Goal: Task Accomplishment & Management: Use online tool/utility

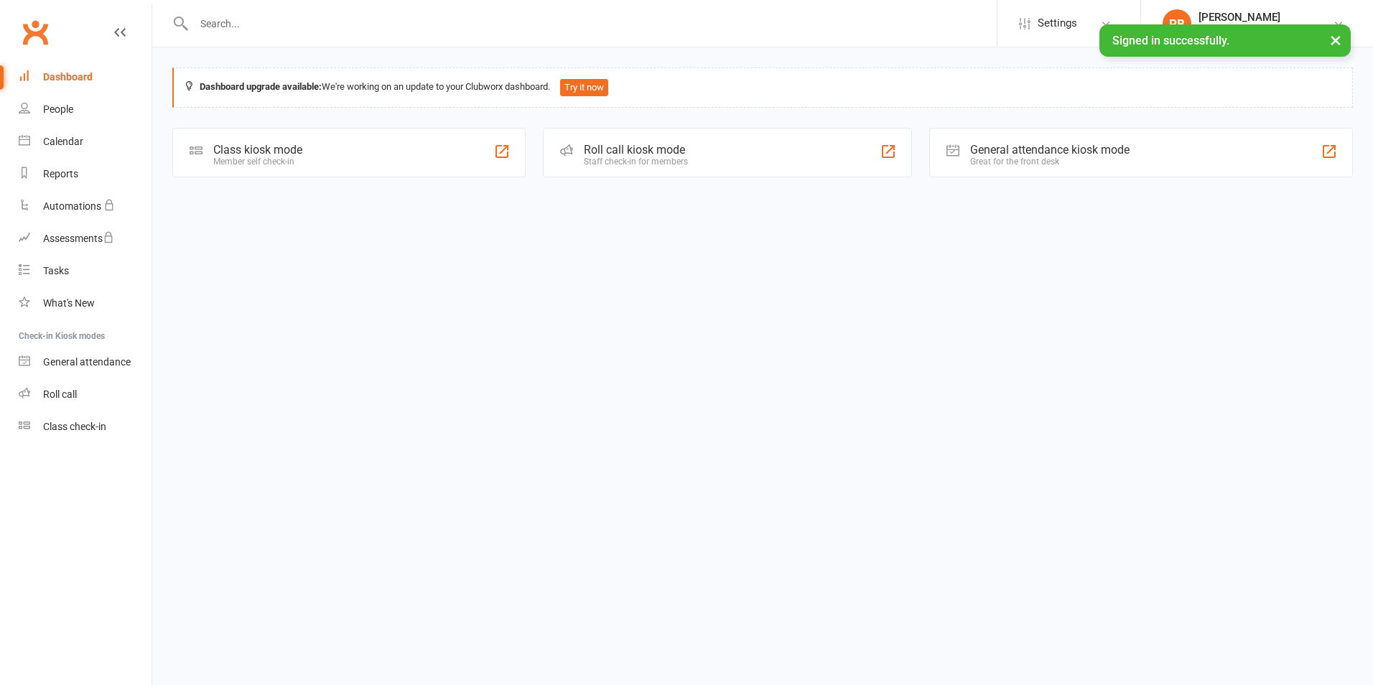
click at [579, 162] on div "Roll call kiosk mode Staff check-in for members" at bounding box center [727, 153] width 368 height 50
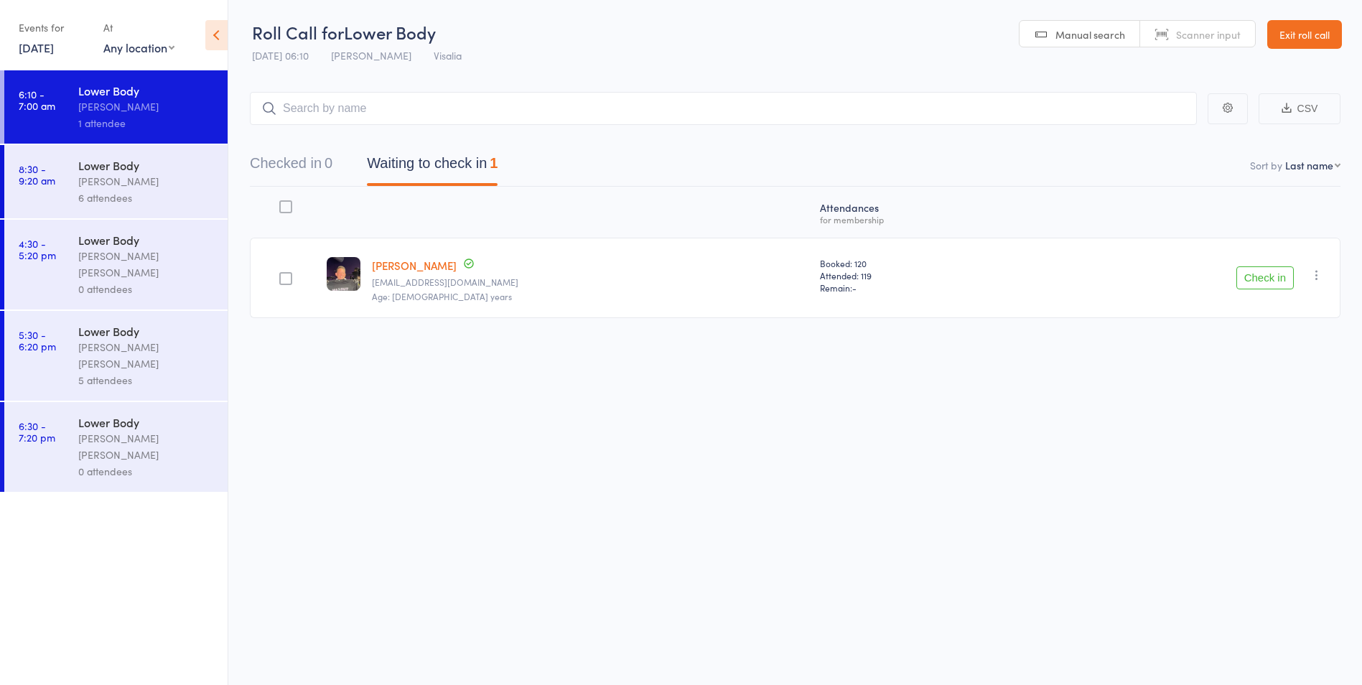
click at [45, 49] on link "[DATE]" at bounding box center [36, 47] width 35 height 16
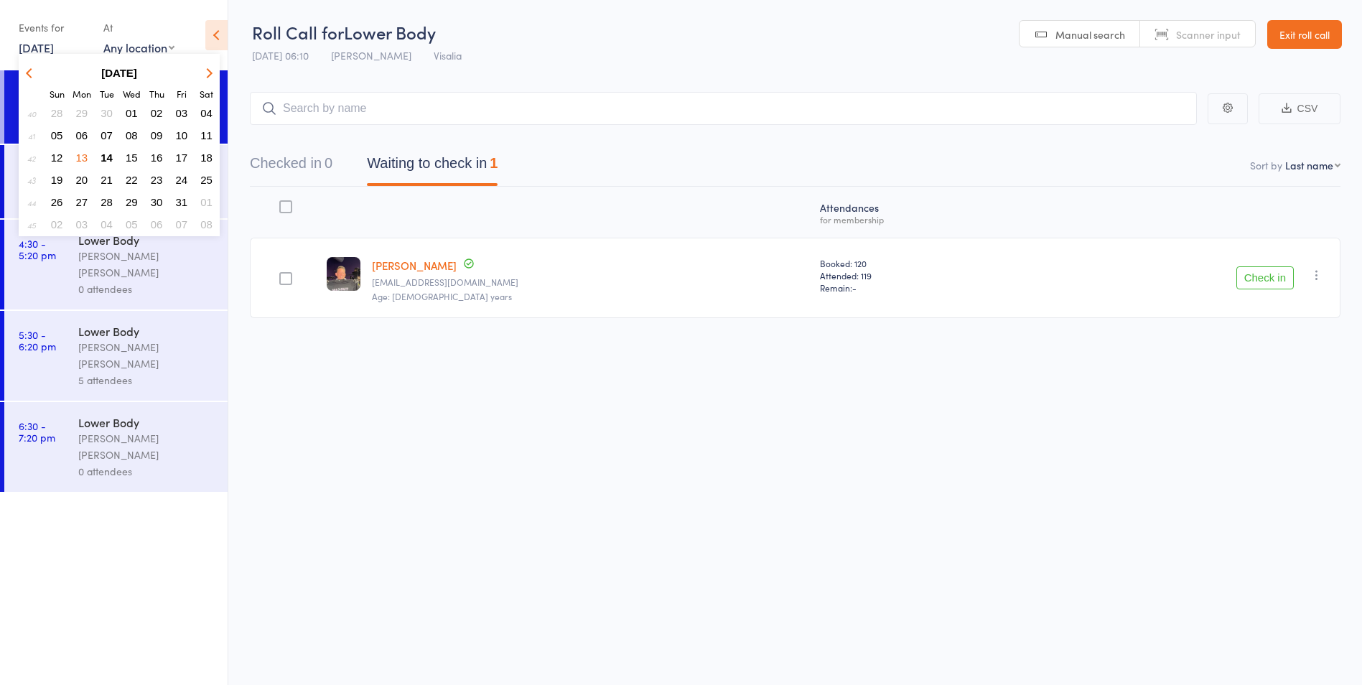
click at [138, 160] on button "15" at bounding box center [132, 157] width 22 height 19
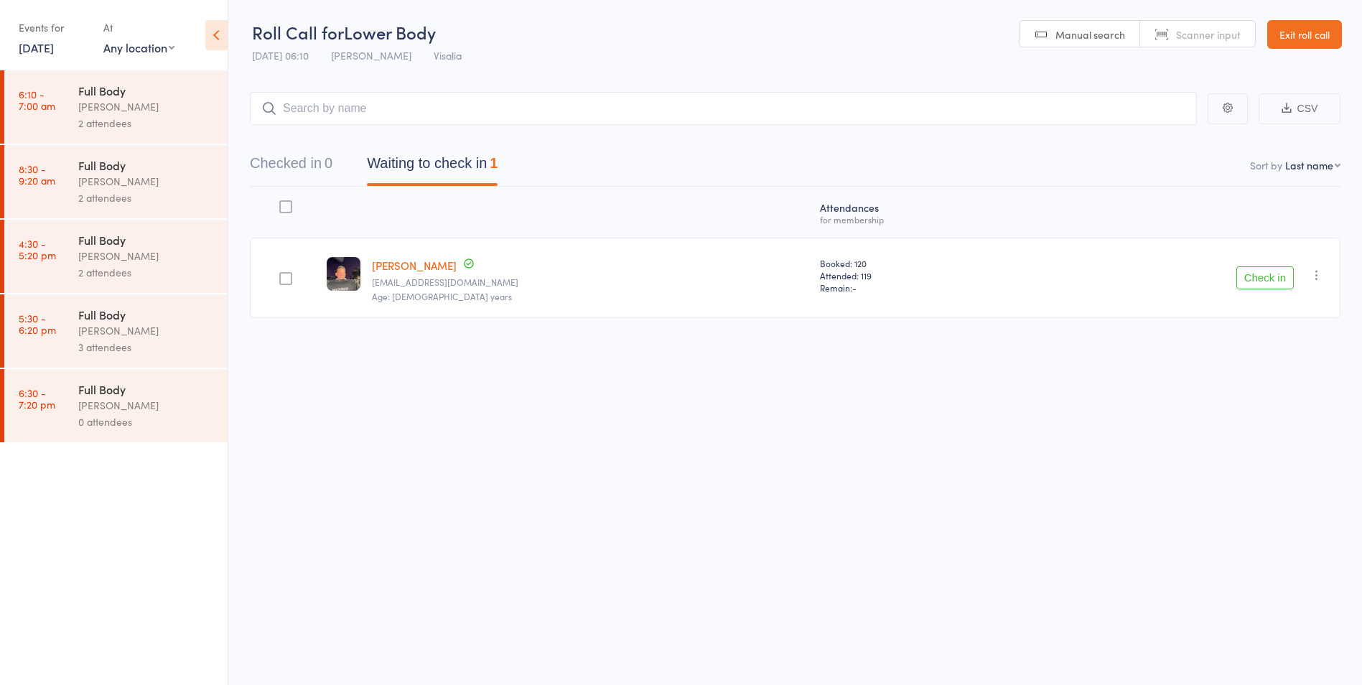
click at [116, 284] on div "Full Body [PERSON_NAME] 2 attendees" at bounding box center [152, 256] width 149 height 73
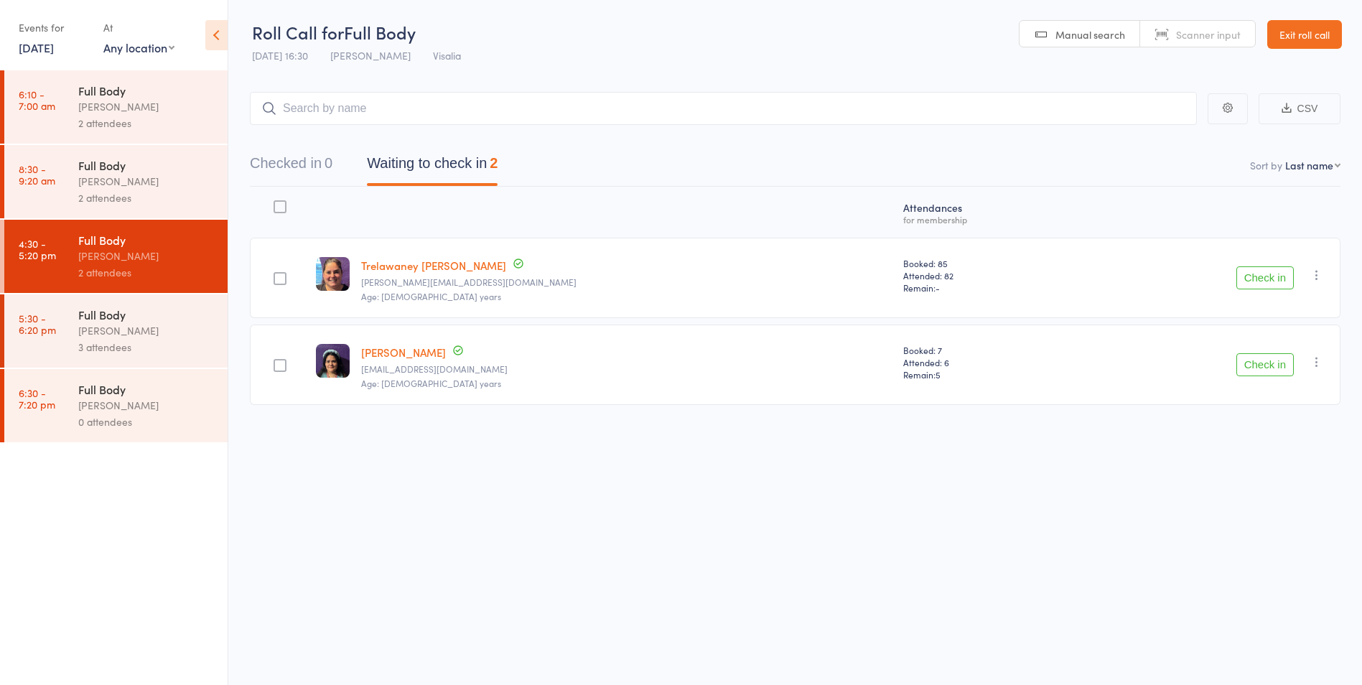
click at [122, 328] on div "[PERSON_NAME]" at bounding box center [146, 330] width 137 height 17
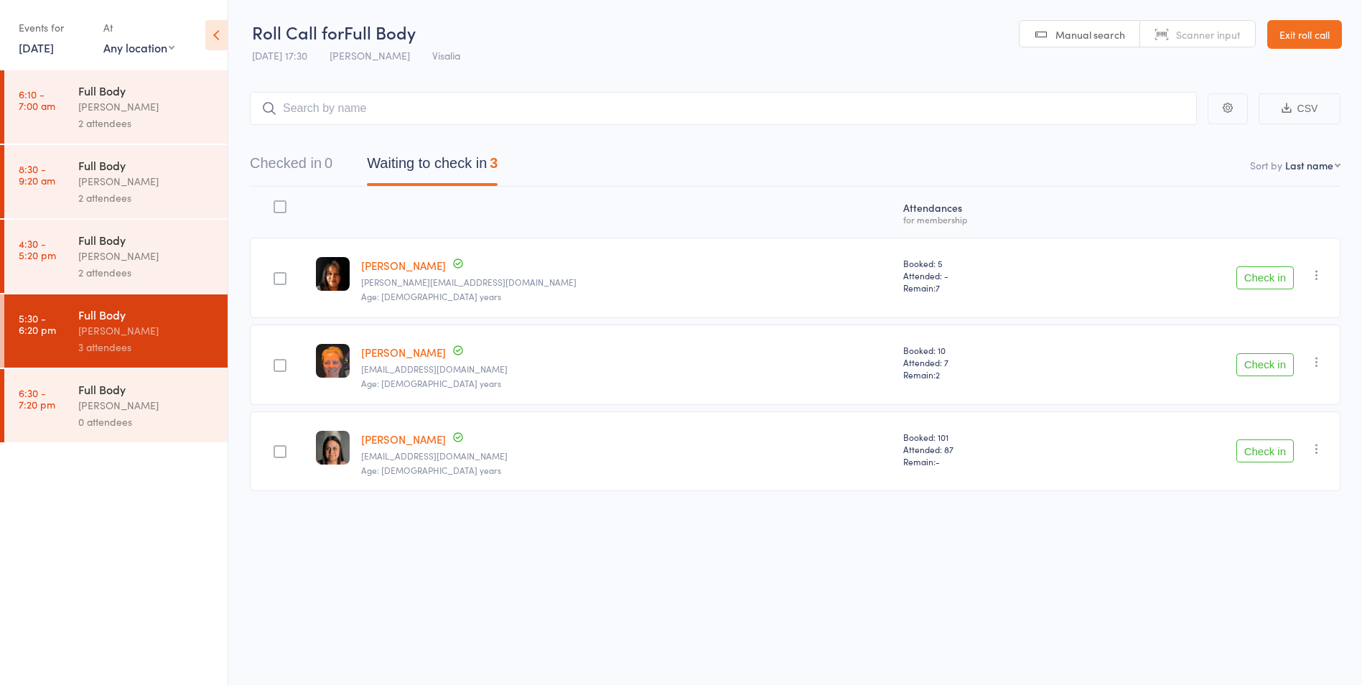
click at [18, 47] on div "Events for [DATE] [DATE] [DATE] Sun Mon Tue Wed Thu Fri Sat 40 28 29 30 01 02 0…" at bounding box center [114, 36] width 228 height 73
click at [17, 49] on div "Events for [DATE] [DATE] [DATE] Sun Mon Tue Wed Thu Fri Sat 40 28 29 30 01 02 0…" at bounding box center [114, 36] width 228 height 73
click at [32, 49] on link "[DATE]" at bounding box center [36, 47] width 35 height 16
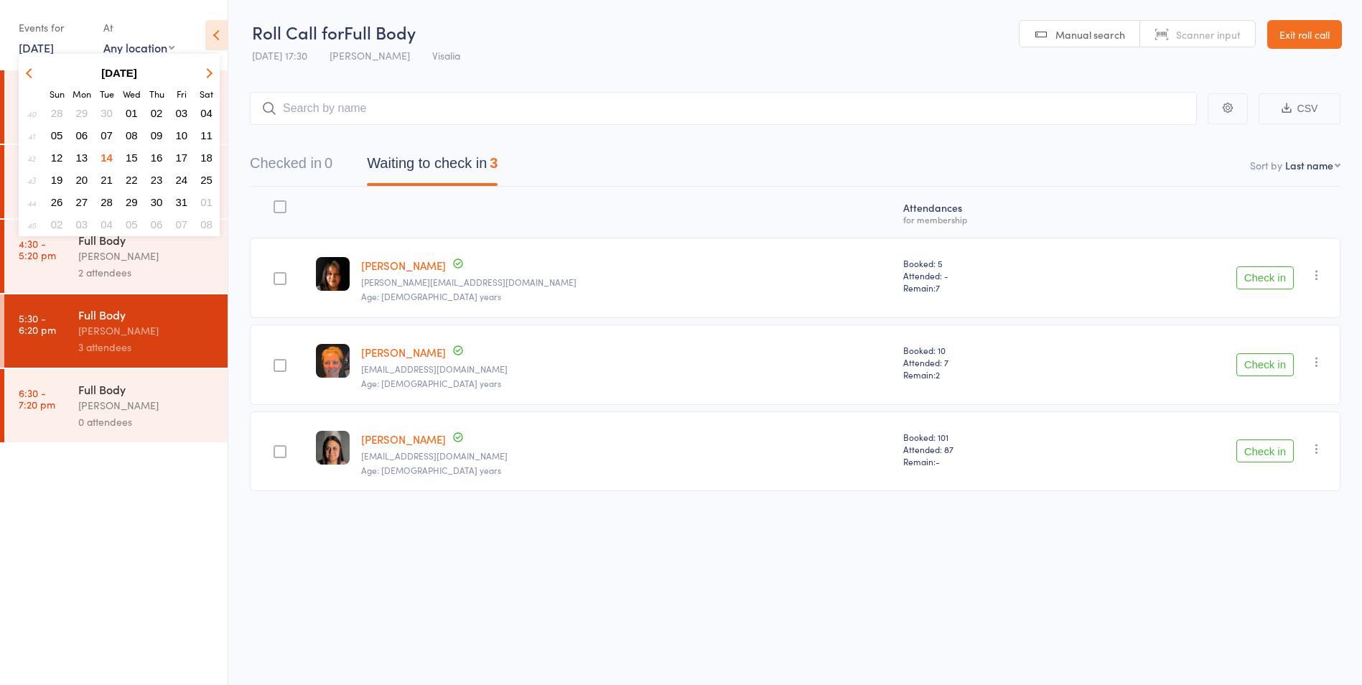
click at [102, 156] on span "14" at bounding box center [107, 157] width 12 height 12
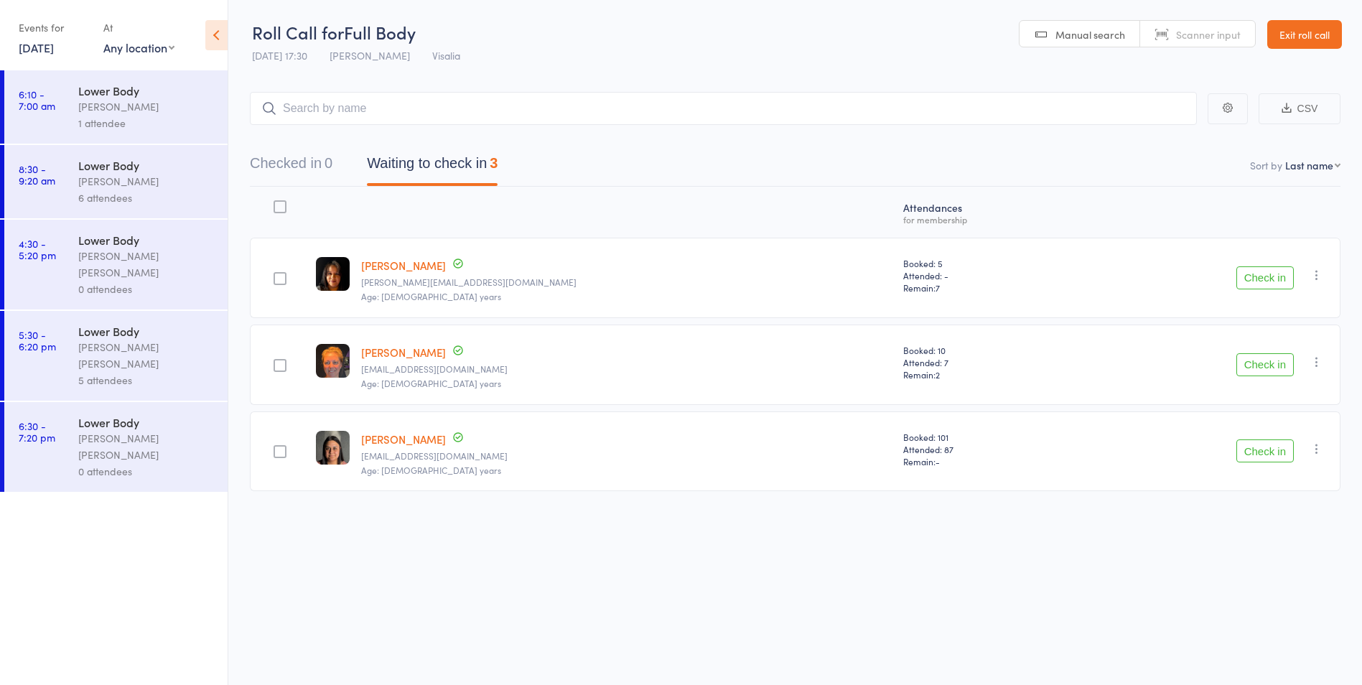
click at [98, 111] on div "[PERSON_NAME]" at bounding box center [146, 106] width 137 height 17
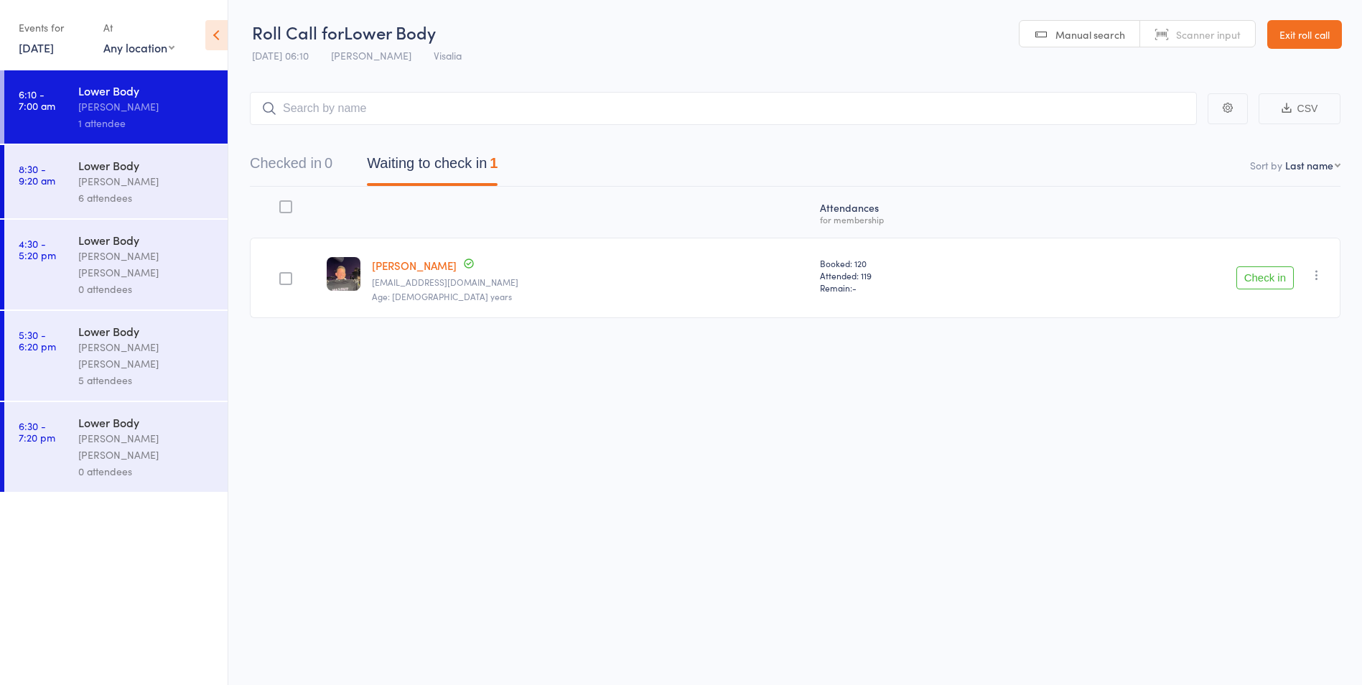
click at [426, 270] on link "[PERSON_NAME]" at bounding box center [414, 265] width 85 height 15
click at [124, 198] on div "6 attendees" at bounding box center [146, 198] width 137 height 17
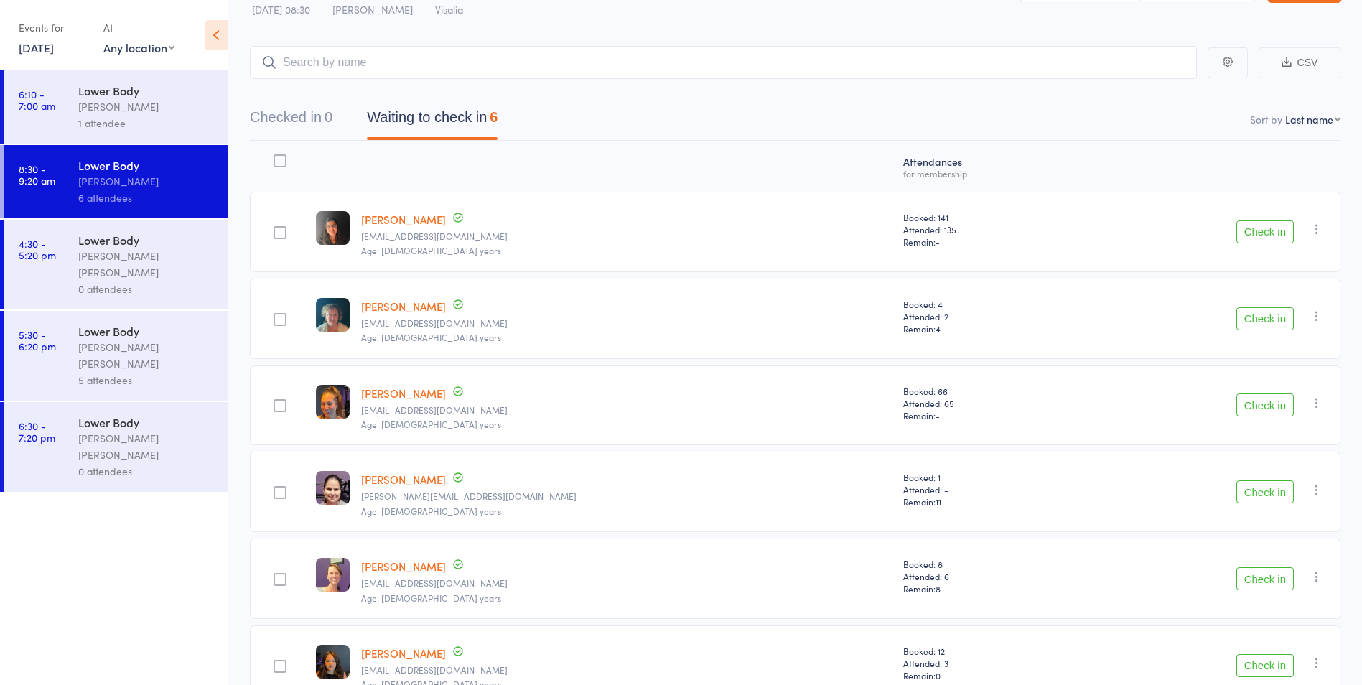
scroll to position [72, 0]
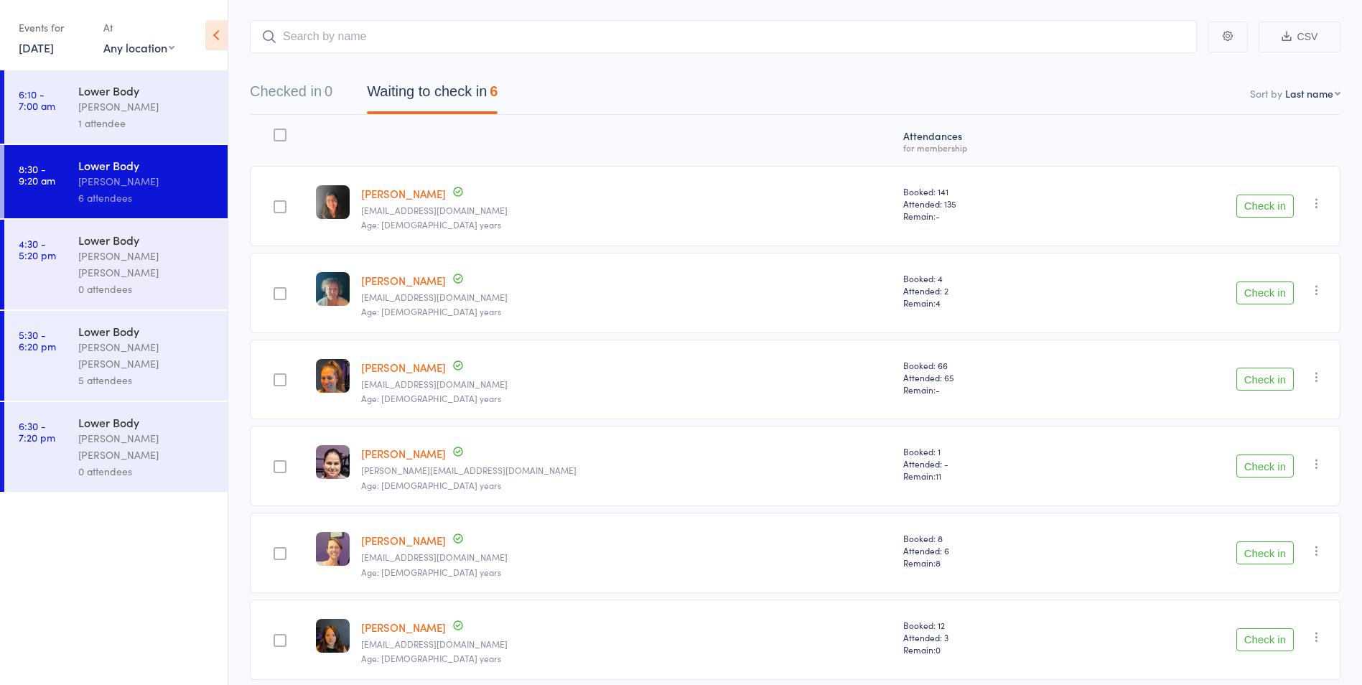
click at [122, 113] on div "[PERSON_NAME]" at bounding box center [146, 106] width 137 height 17
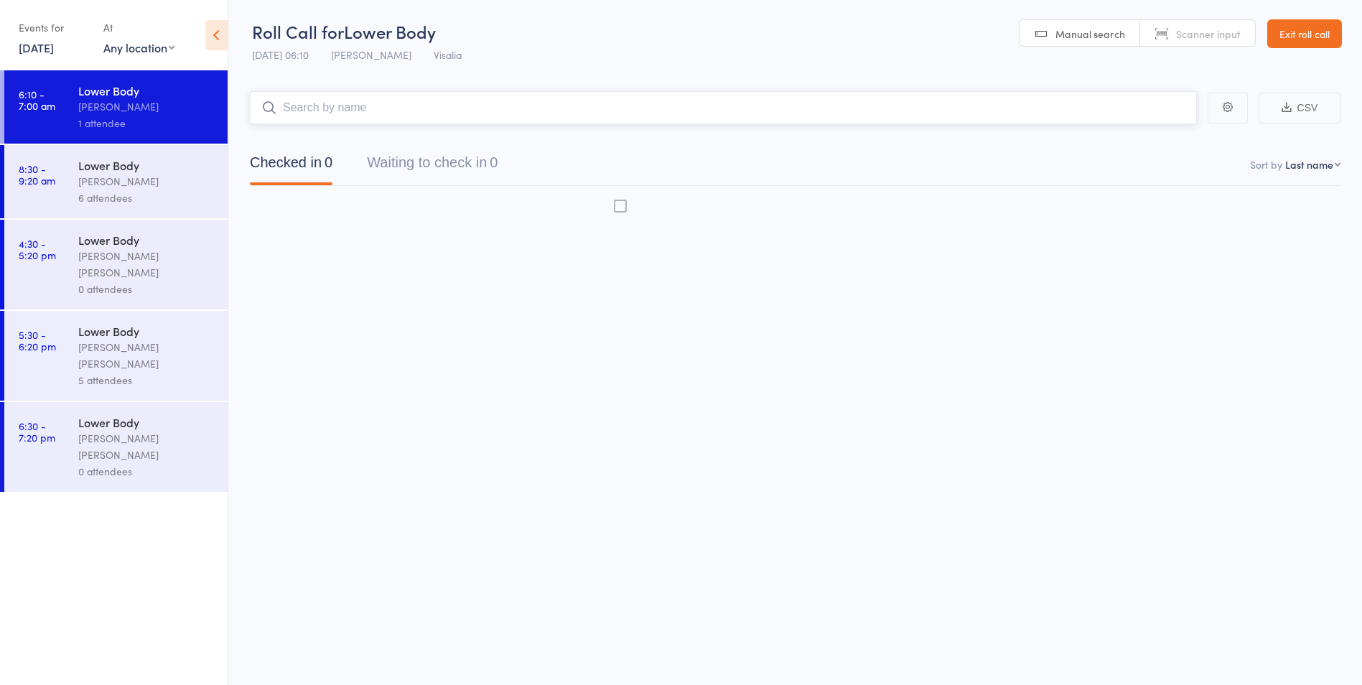
scroll to position [1, 0]
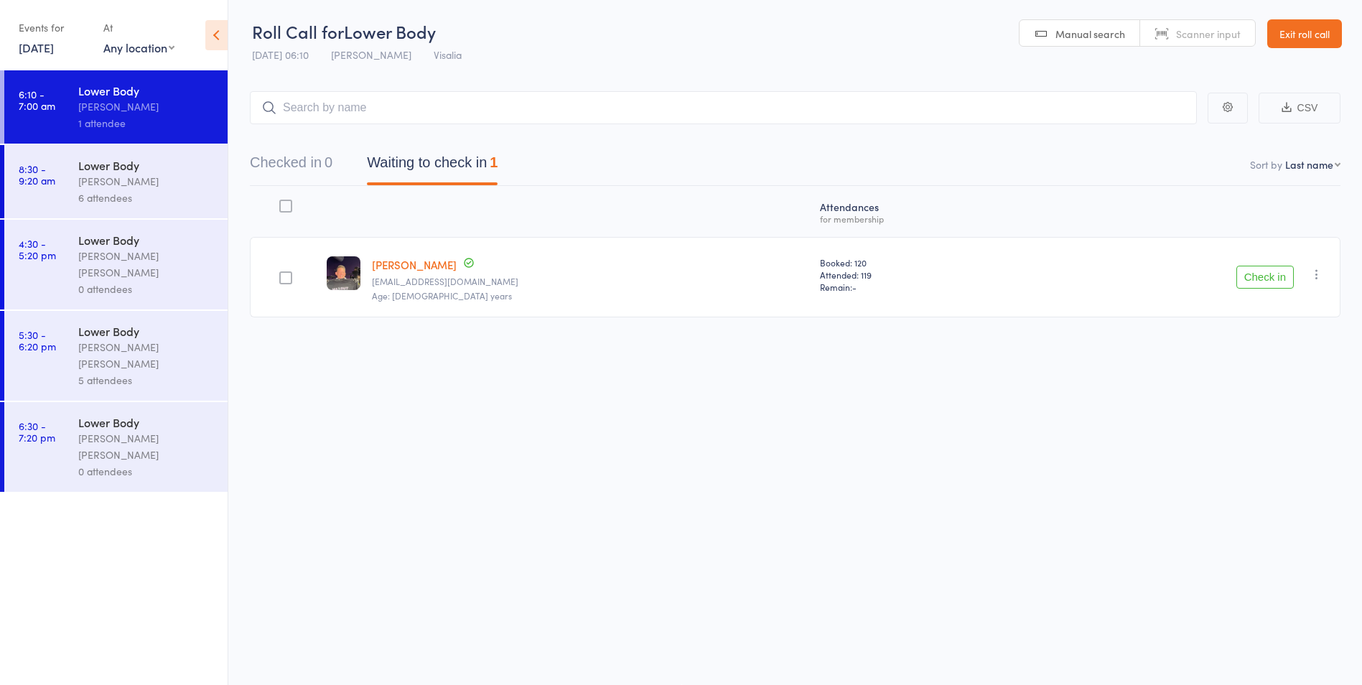
click at [1252, 276] on button "Check in" at bounding box center [1264, 277] width 57 height 23
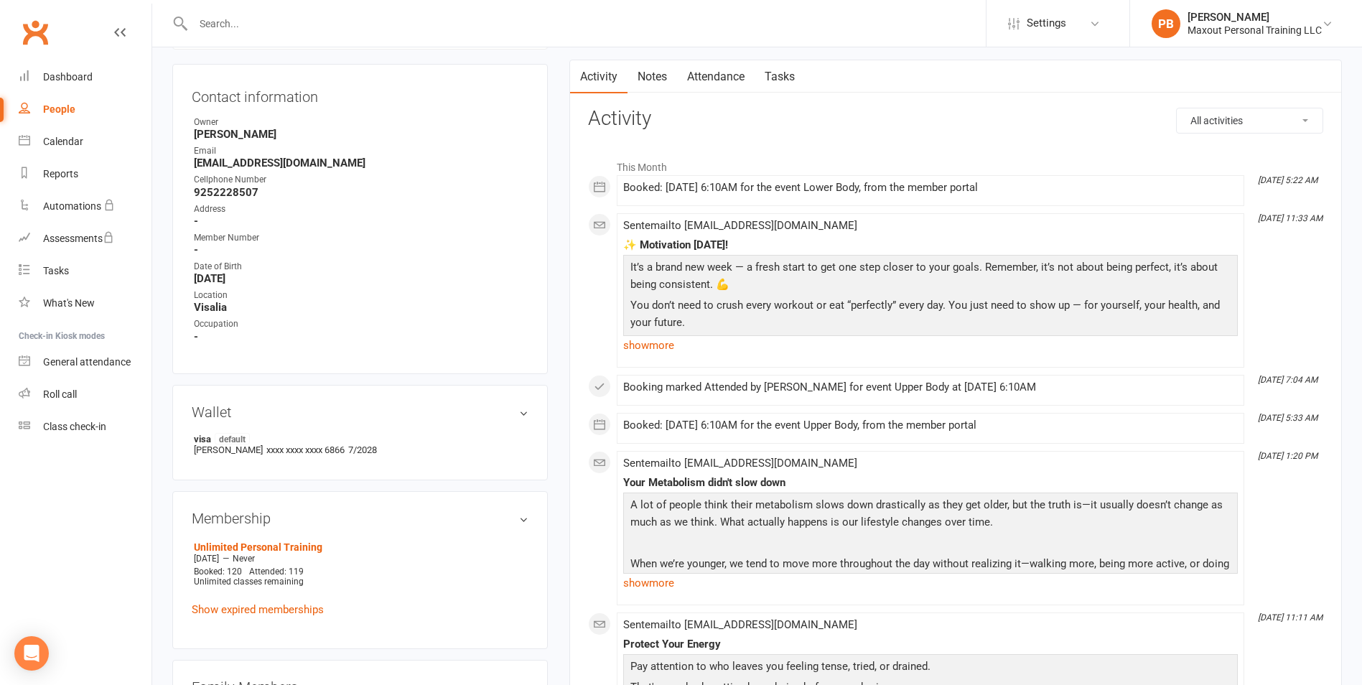
scroll to position [144, 0]
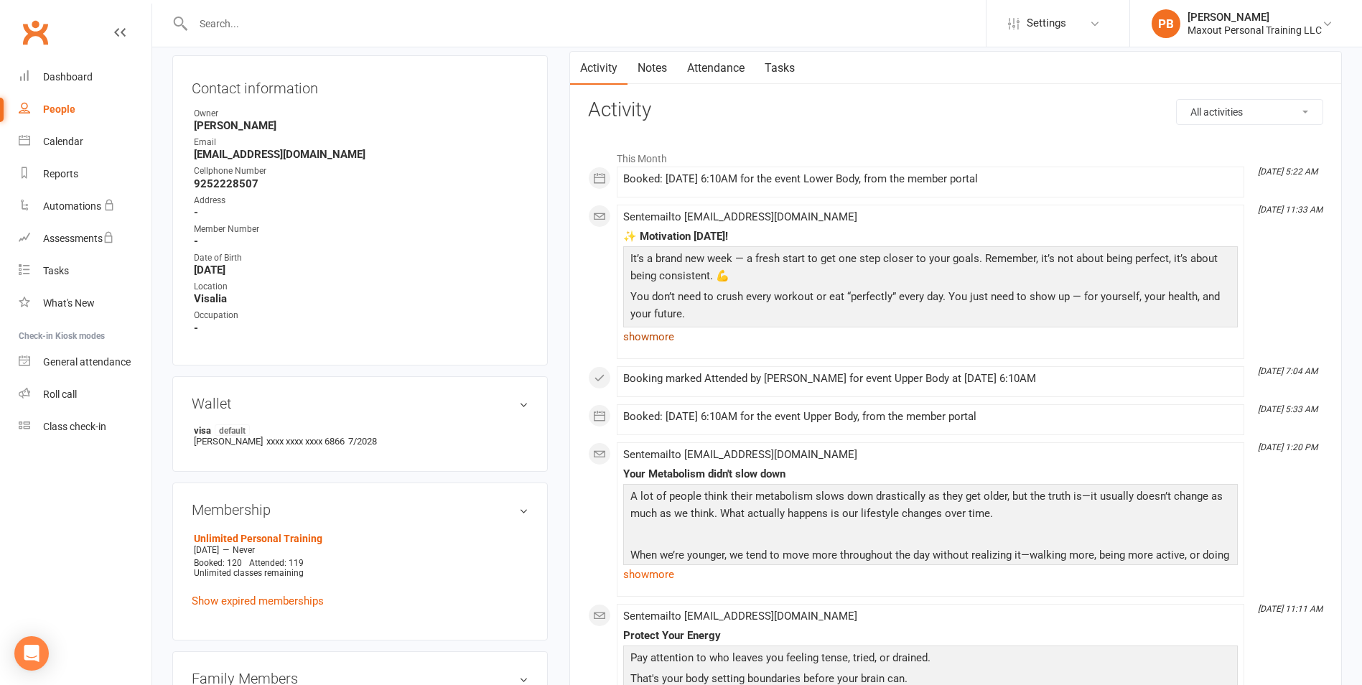
click at [662, 340] on link "show more" at bounding box center [930, 337] width 615 height 20
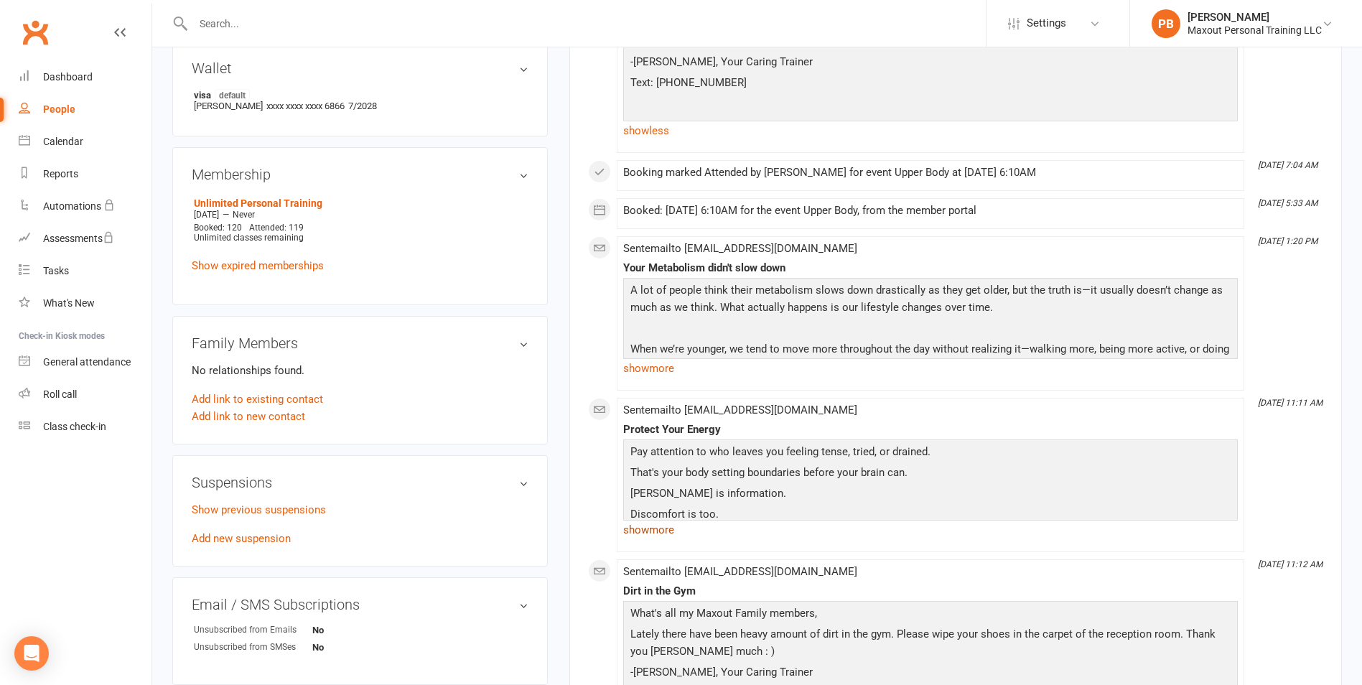
scroll to position [503, 0]
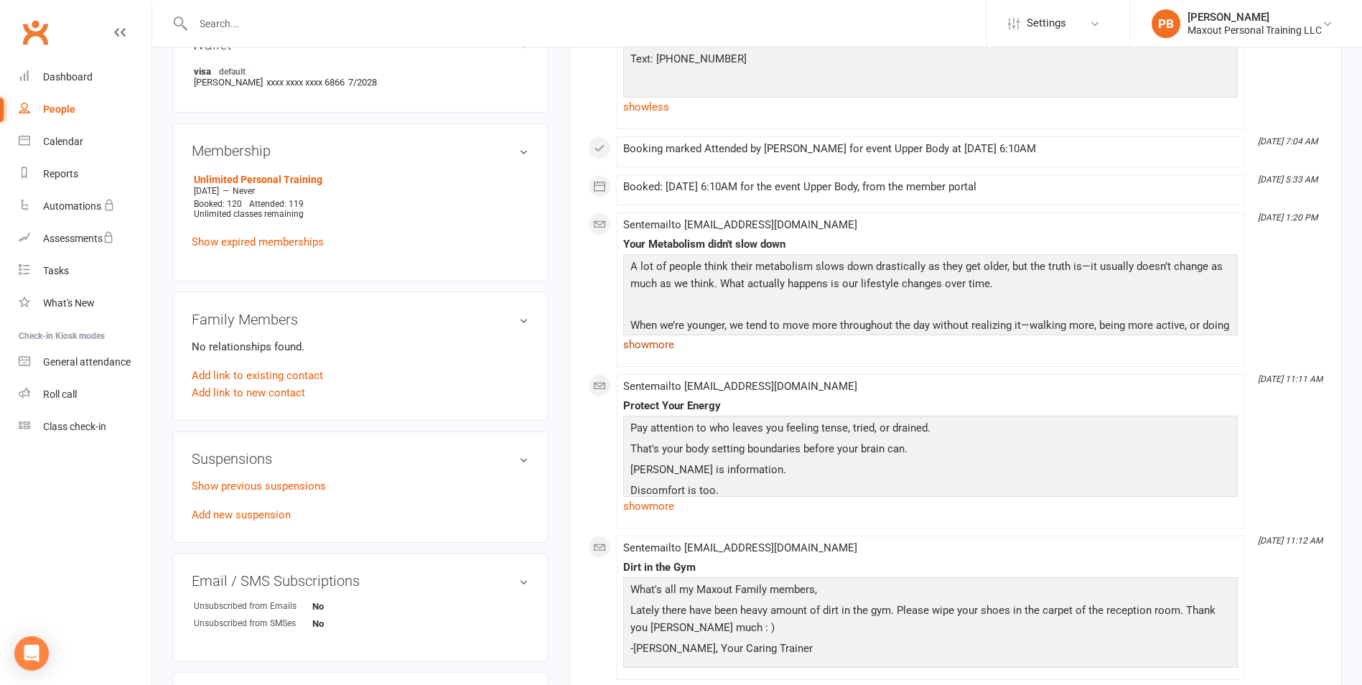
click at [658, 353] on link "show more" at bounding box center [930, 345] width 615 height 20
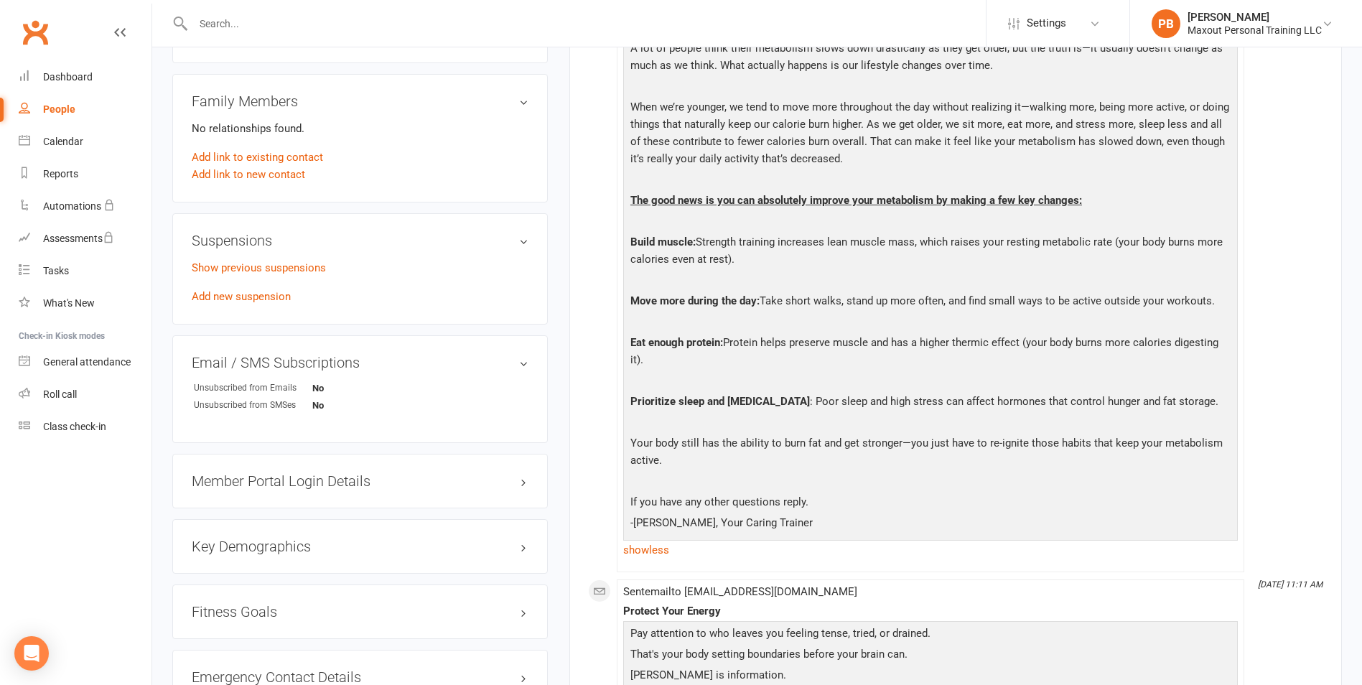
scroll to position [719, 0]
click at [525, 551] on h3 "Key Demographics" at bounding box center [360, 549] width 337 height 16
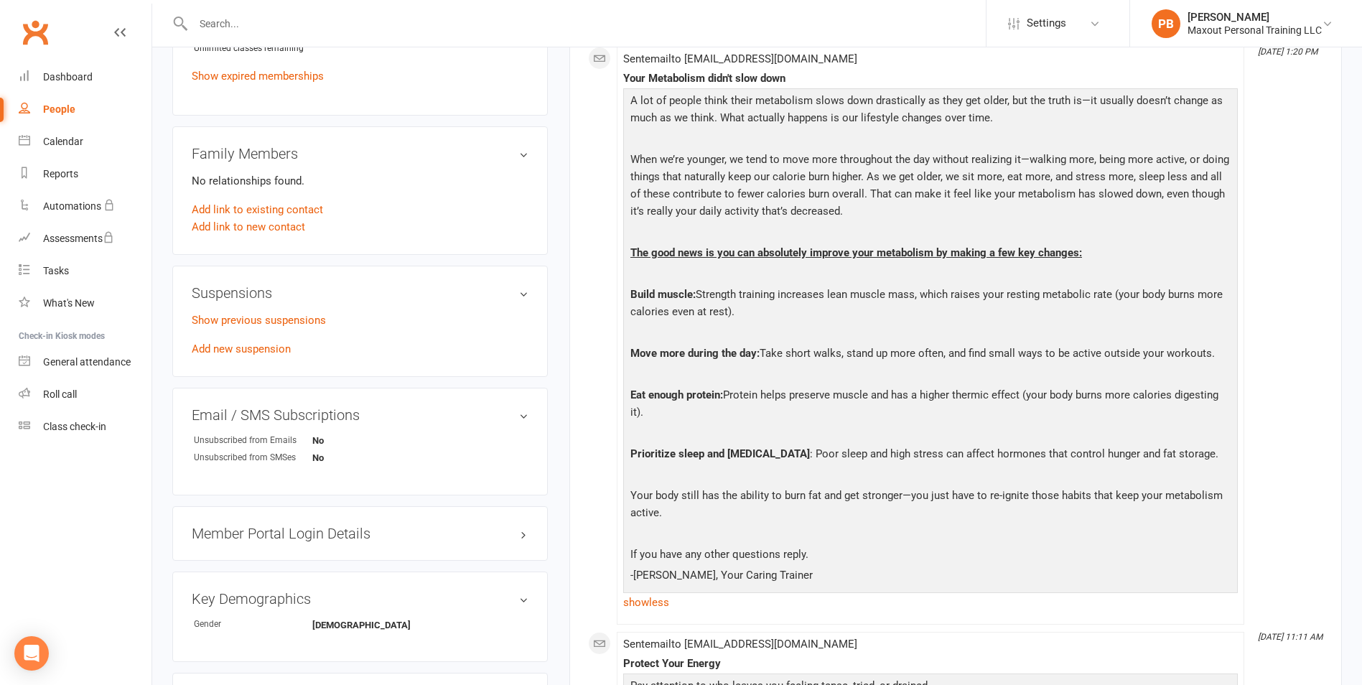
scroll to position [647, 0]
